Goal: Book appointment/travel/reservation

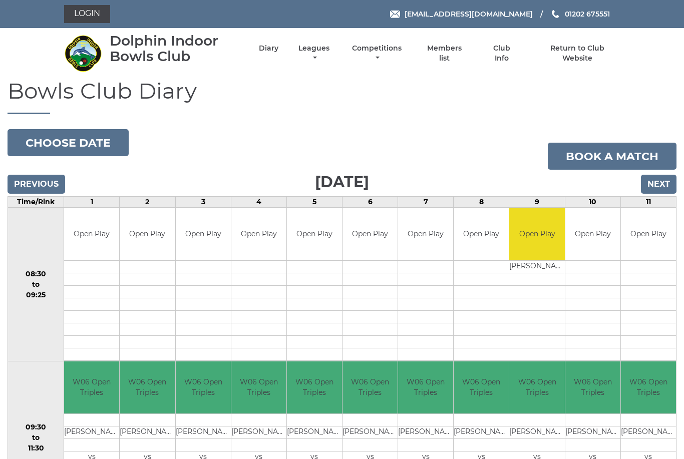
click at [652, 183] on input "Next" at bounding box center [658, 184] width 36 height 19
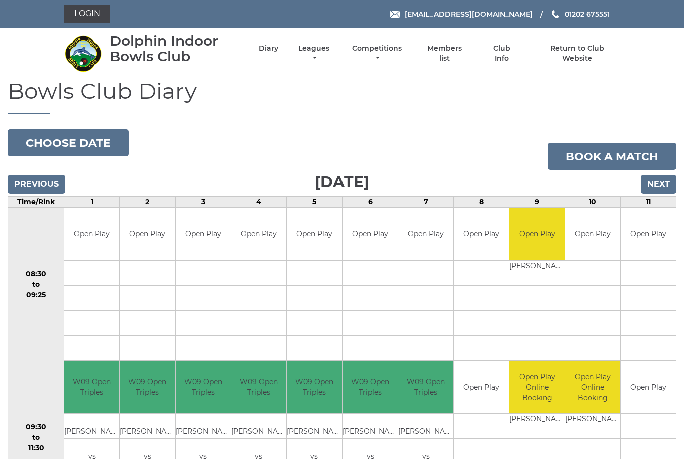
click at [653, 186] on input "Next" at bounding box center [658, 184] width 36 height 19
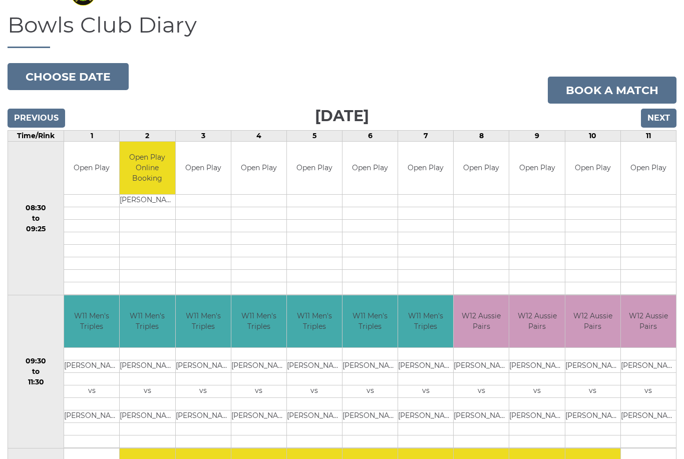
scroll to position [56, 0]
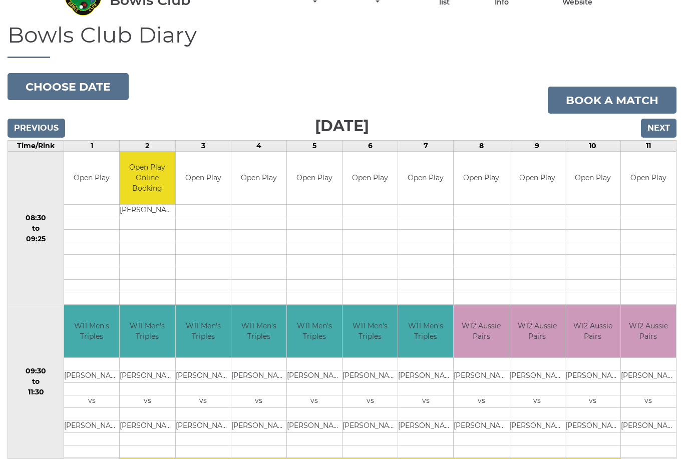
click at [660, 127] on input "Next" at bounding box center [658, 128] width 36 height 19
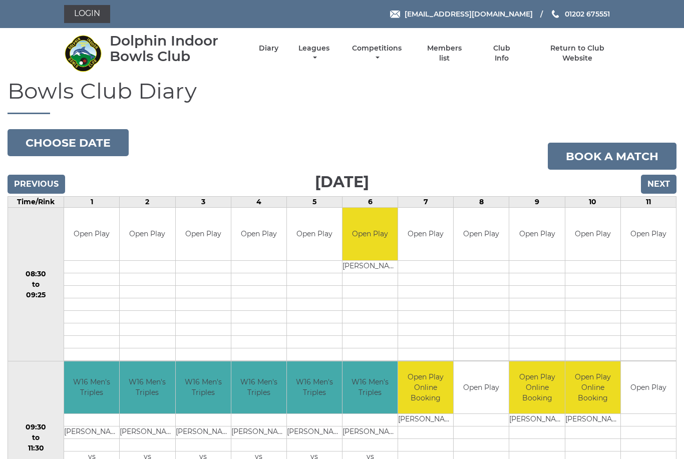
click at [658, 182] on input "Next" at bounding box center [658, 184] width 36 height 19
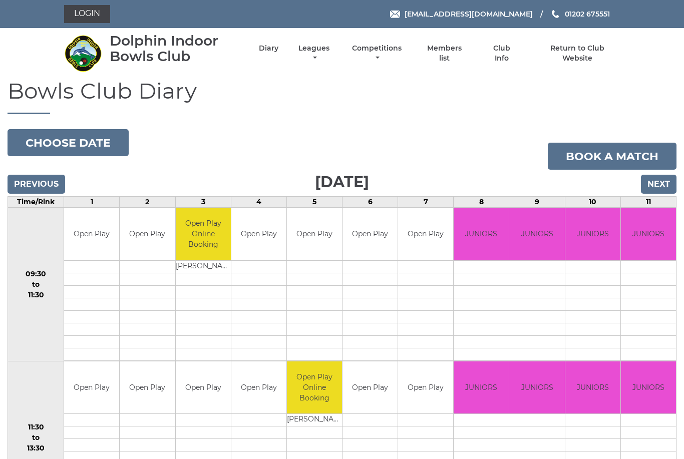
click at [662, 182] on input "Next" at bounding box center [658, 184] width 36 height 19
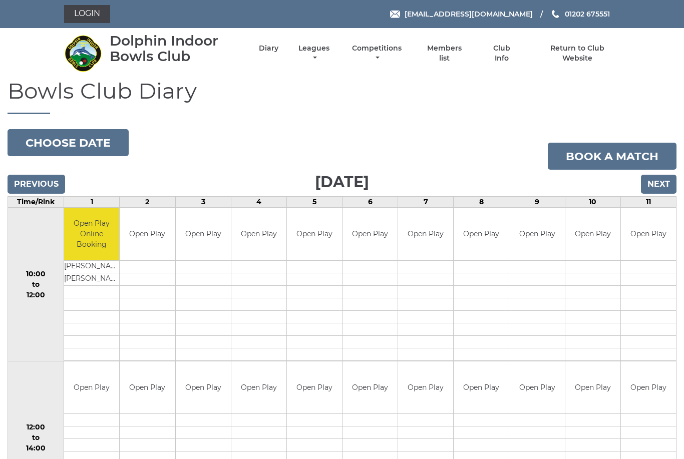
click at [661, 183] on input "Next" at bounding box center [658, 184] width 36 height 19
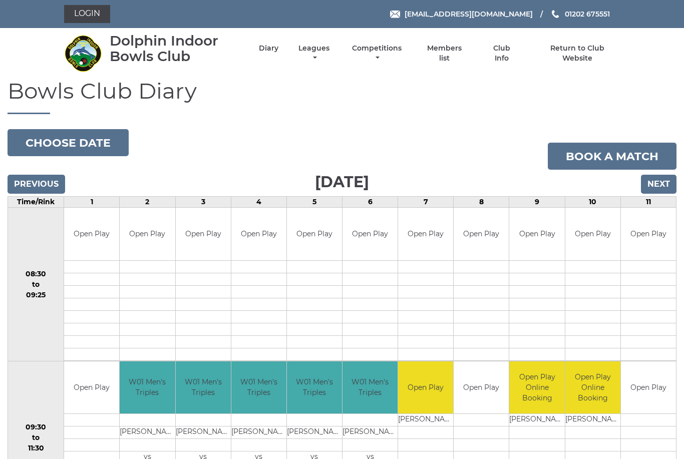
click at [655, 183] on input "Next" at bounding box center [658, 184] width 36 height 19
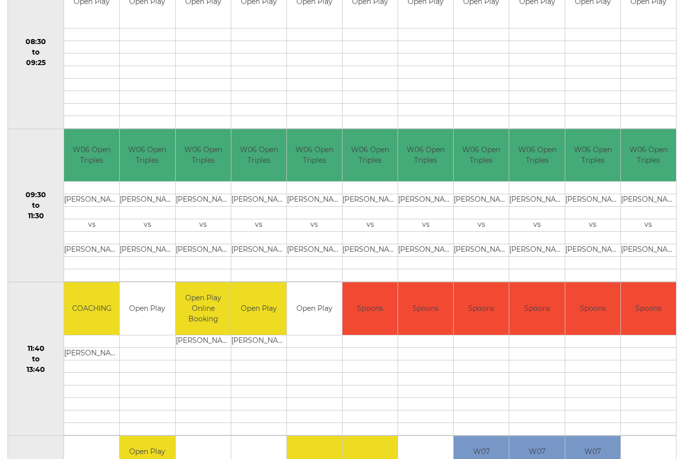
scroll to position [234, 0]
